Goal: Information Seeking & Learning: Learn about a topic

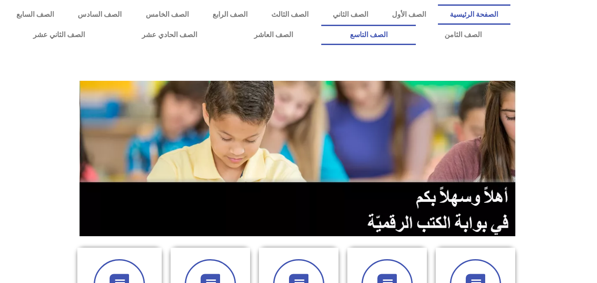
click at [321, 25] on link "الصف التاسع" at bounding box center [368, 35] width 95 height 20
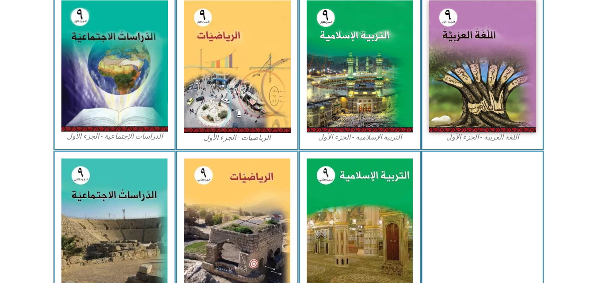
scroll to position [283, 0]
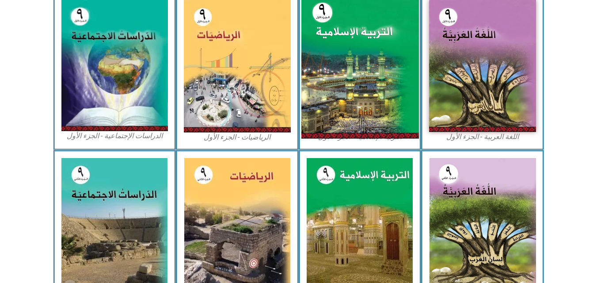
click at [334, 35] on img at bounding box center [360, 65] width 118 height 145
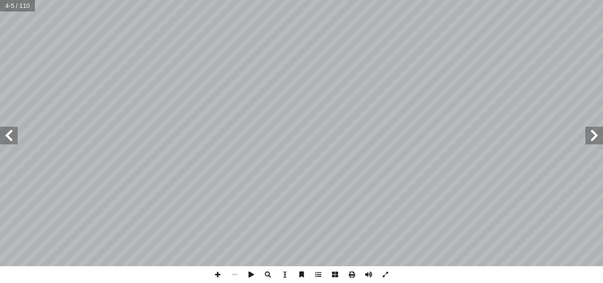
click at [10, 138] on span at bounding box center [9, 136] width 18 height 18
click at [593, 143] on span at bounding box center [595, 136] width 18 height 18
click at [6, 132] on span at bounding box center [9, 136] width 18 height 18
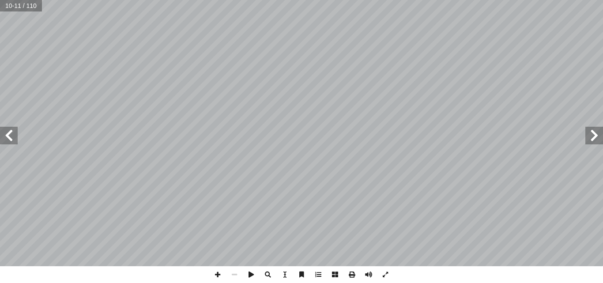
click at [6, 132] on span at bounding box center [9, 136] width 18 height 18
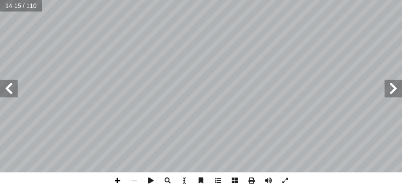
click at [121, 179] on span at bounding box center [117, 180] width 17 height 17
click at [12, 87] on span at bounding box center [9, 89] width 18 height 18
click at [271, 180] on span at bounding box center [268, 180] width 17 height 17
click at [394, 89] on span at bounding box center [394, 89] width 18 height 18
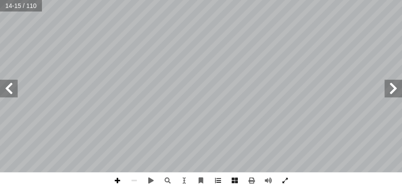
click at [112, 182] on span at bounding box center [117, 180] width 17 height 17
click at [133, 181] on span at bounding box center [134, 180] width 17 height 17
click at [150, 182] on span at bounding box center [151, 180] width 17 height 17
click at [148, 180] on span at bounding box center [151, 180] width 17 height 17
click at [117, 180] on span at bounding box center [117, 180] width 17 height 17
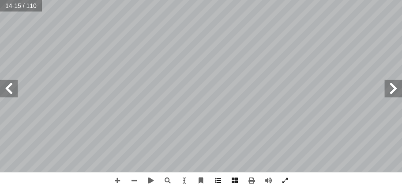
click at [3, 91] on span at bounding box center [9, 89] width 18 height 18
click at [388, 87] on span at bounding box center [394, 89] width 18 height 18
click at [153, 176] on span at bounding box center [151, 180] width 17 height 17
click at [134, 181] on span at bounding box center [134, 180] width 17 height 17
